Goal: Find specific page/section: Find specific page/section

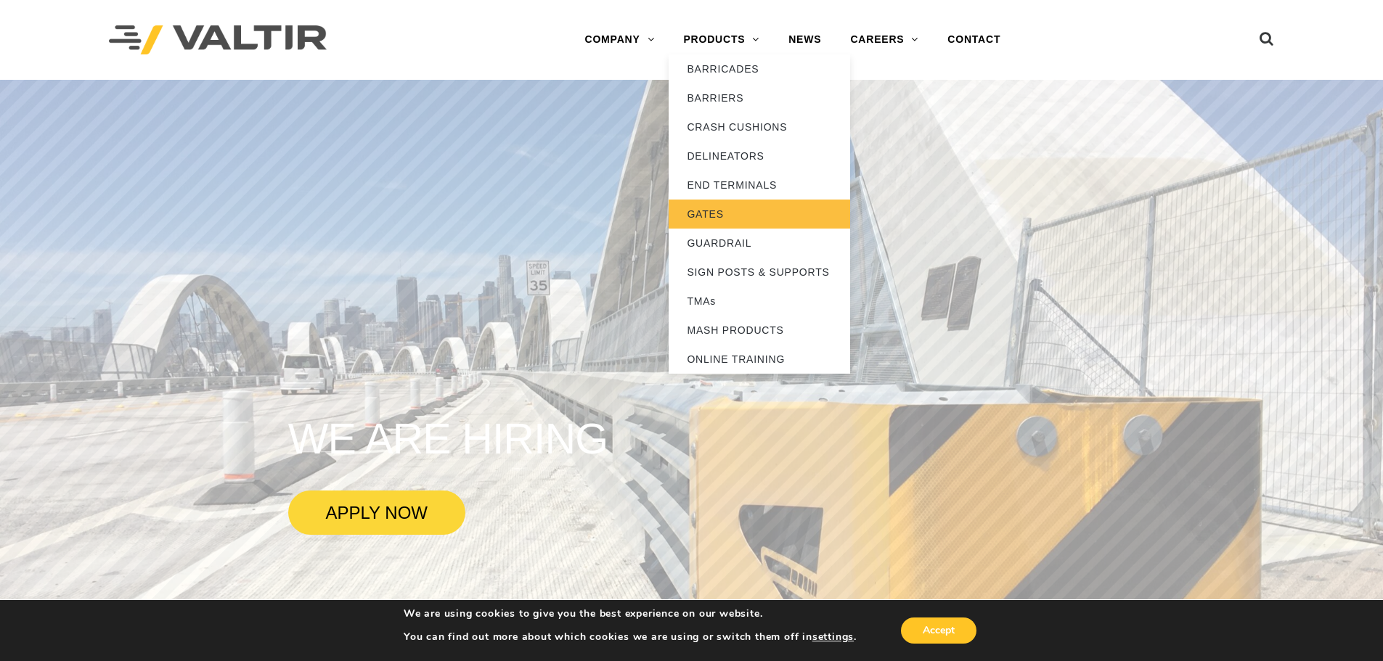
click at [714, 219] on link "GATES" at bounding box center [759, 214] width 181 height 29
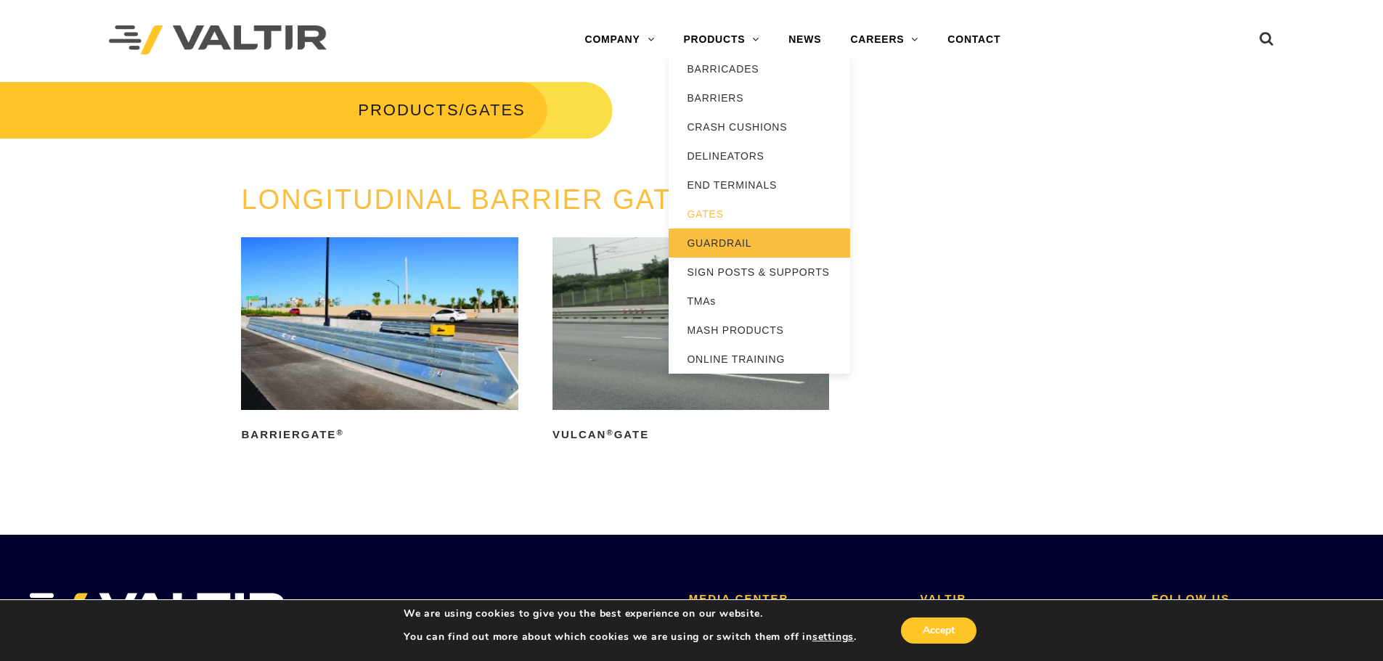
click at [734, 240] on link "GUARDRAIL" at bounding box center [759, 243] width 181 height 29
